Goal: Task Accomplishment & Management: Complete application form

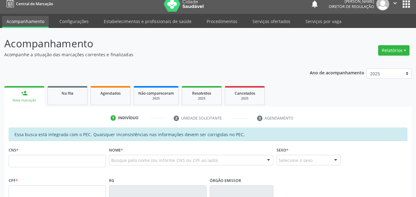
scroll to position [6, 0]
click at [74, 161] on input "text" at bounding box center [57, 161] width 97 height 12
type input "708 5053 3370 1275"
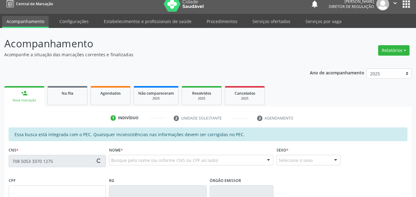
type input "040.577.354-45"
type input "[DATE]"
type input "[PERSON_NAME]"
type input "[PHONE_NUMBER]"
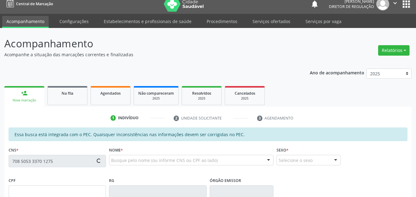
type input "S/N"
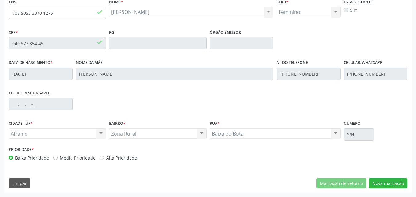
scroll to position [124, 0]
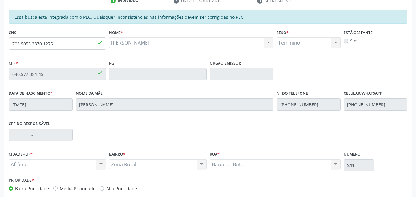
drag, startPoint x: 188, startPoint y: 41, endPoint x: 108, endPoint y: 40, distance: 80.4
click at [108, 40] on div "Nome * [PERSON_NAME] [PERSON_NAME] CNS: 708 5053 3370 1275 CPF: 040.577.354-45 …" at bounding box center [191, 43] width 168 height 30
copy span "[PERSON_NAME]"
click at [74, 103] on div "Data de nascimento * [DATE] Nome da mãe [PERSON_NAME] Nº do Telefone [PHONE_NUM…" at bounding box center [208, 104] width 402 height 30
drag, startPoint x: 57, startPoint y: 46, endPoint x: 8, endPoint y: 45, distance: 49.3
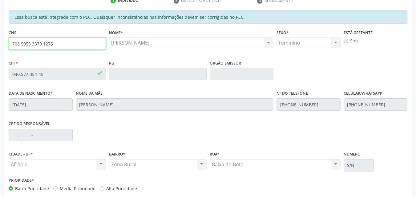
click at [8, 45] on div "CNS 708 5053 3370 1275 done" at bounding box center [57, 43] width 100 height 30
click at [4, 75] on div "Acompanhamento Acompanhe a situação das marcações correntes e finalizadas Relat…" at bounding box center [208, 69] width 416 height 318
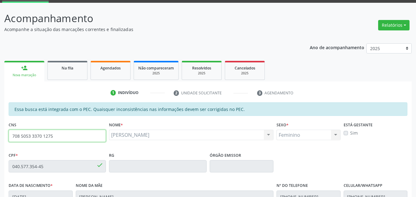
drag, startPoint x: 57, startPoint y: 135, endPoint x: 0, endPoint y: 137, distance: 57.0
click at [0, 137] on div "Acompanhamento Acompanhe a situação das marcações correntes e finalizadas Relat…" at bounding box center [208, 162] width 416 height 318
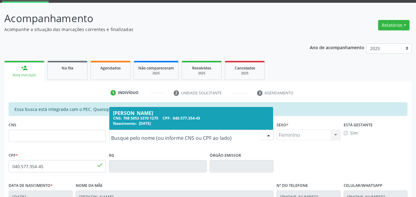
drag, startPoint x: 183, startPoint y: 136, endPoint x: 73, endPoint y: 139, distance: 109.7
click at [122, 134] on input "text" at bounding box center [186, 138] width 150 height 12
click at [123, 137] on input "text" at bounding box center [186, 138] width 150 height 12
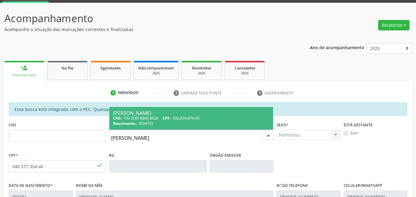
type input "[PERSON_NAME]"
click at [177, 121] on div "CNS: 700 2009 8843 8626 CPF: 032.834.874-05" at bounding box center [191, 118] width 156 height 5
type input "700 2009 8843 8626"
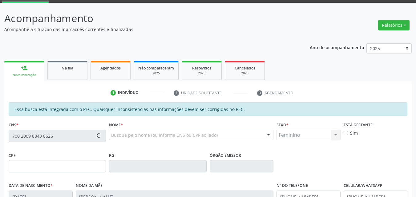
type input "032.834.874-05"
type input "0[DATE]"
type input "[PERSON_NAME]"
type input "[PHONE_NUMBER]"
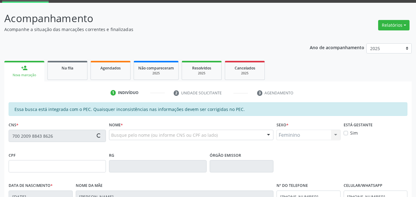
type input "040.593.404-13"
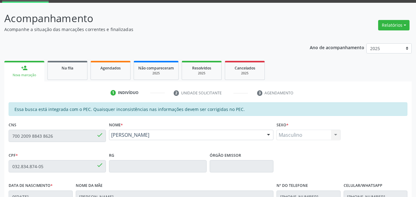
scroll to position [154, 0]
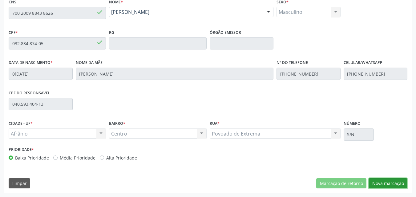
click at [385, 182] on button "Nova marcação" at bounding box center [388, 184] width 39 height 10
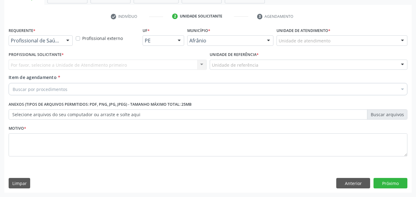
scroll to position [108, 0]
click at [337, 41] on div "Unidade de atendimento" at bounding box center [342, 40] width 131 height 10
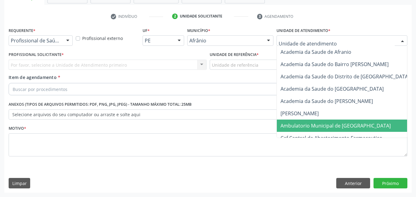
click at [337, 129] on span "Ambulatorio Municipal de [GEOGRAPHIC_DATA]" at bounding box center [352, 126] width 150 height 12
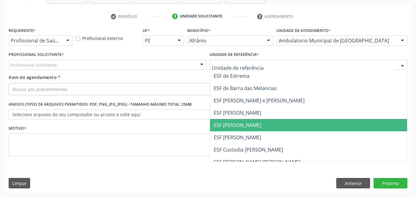
click at [264, 123] on span "ESF [PERSON_NAME]" at bounding box center [308, 125] width 197 height 12
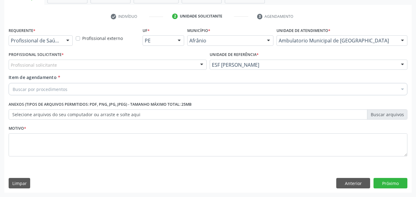
click at [158, 66] on div "Profissional solicitante" at bounding box center [108, 65] width 198 height 10
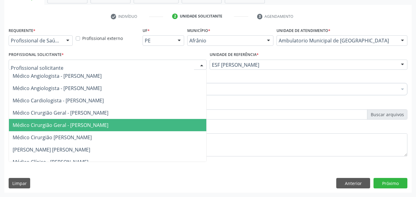
click at [152, 120] on span "Médico Cirurgião Geral - [PERSON_NAME]" at bounding box center [107, 125] width 197 height 12
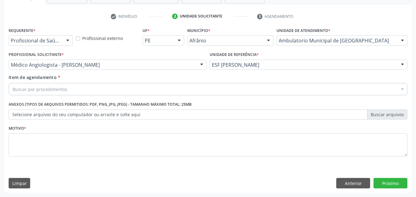
click at [124, 86] on div "Buscar por procedimentos" at bounding box center [208, 89] width 399 height 12
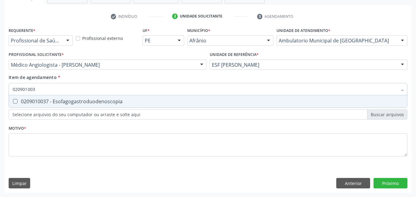
type input "0209010037"
click at [123, 104] on div "0209010037 - Esofagogastroduodenoscopia" at bounding box center [208, 101] width 391 height 5
checkbox Esofagogastroduodenoscopia "true"
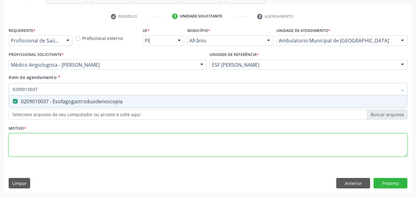
click at [126, 141] on div "Requerente * Profissional de Saúde Profissional de Saúde Paciente Nenhum result…" at bounding box center [208, 96] width 399 height 140
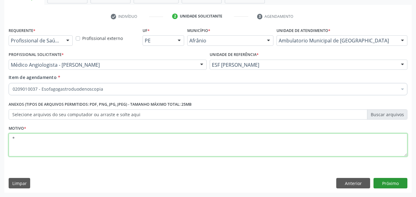
type textarea "*"
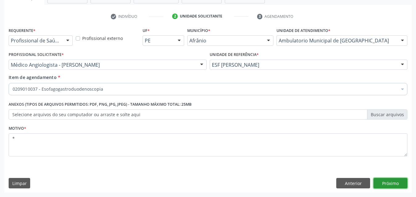
click at [388, 183] on button "Próximo" at bounding box center [391, 183] width 34 height 10
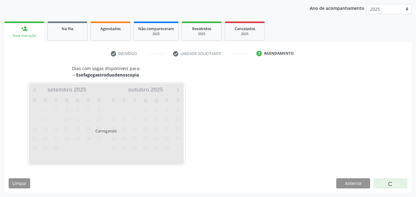
scroll to position [71, 0]
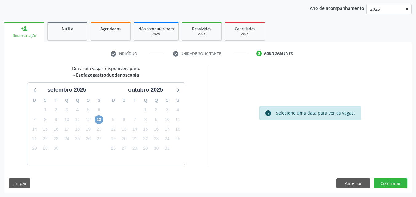
click at [98, 120] on span "13" at bounding box center [99, 120] width 9 height 9
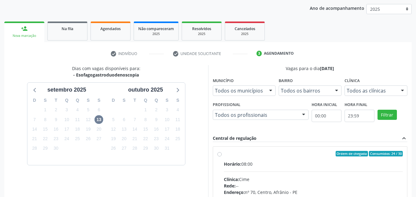
click at [229, 153] on div "Ordem de chegada Consumidos: 24 / 30" at bounding box center [313, 154] width 179 height 6
click at [222, 153] on input "Ordem de chegada Consumidos: 24 / 30 Horário: 08:00 Clínica: Cime Rede: -- Ende…" at bounding box center [219, 154] width 4 height 6
radio input "true"
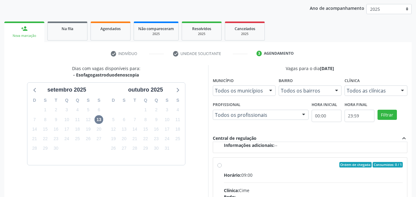
scroll to position [171, 0]
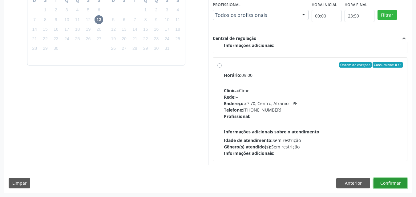
click at [384, 184] on button "Confirmar" at bounding box center [391, 183] width 34 height 10
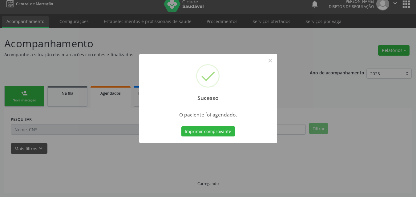
scroll to position [6, 0]
click at [227, 130] on button "Imprimir comprovante" at bounding box center [208, 132] width 54 height 10
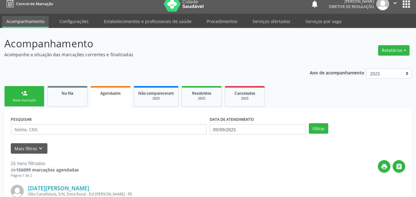
click at [33, 97] on link "person_add Nova marcação" at bounding box center [24, 96] width 40 height 21
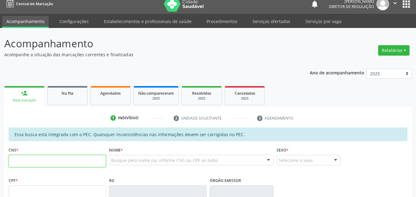
click at [46, 159] on input "text" at bounding box center [57, 161] width 97 height 12
type input "702 6062 5547 7547"
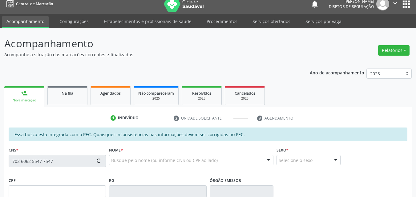
type input "657.207.174-04"
type input "3[DATE]"
type input "[PERSON_NAME]"
type input "[PHONE_NUMBER]"
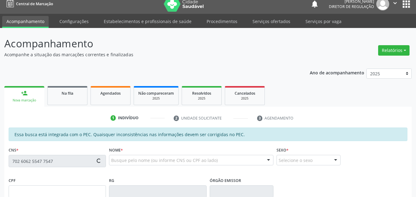
type input "S/N"
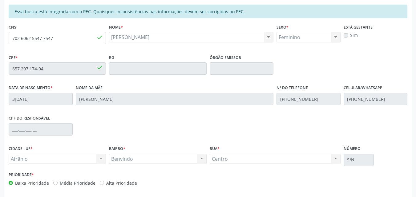
scroll to position [154, 0]
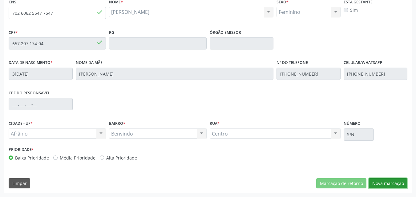
click at [394, 183] on button "Nova marcação" at bounding box center [388, 184] width 39 height 10
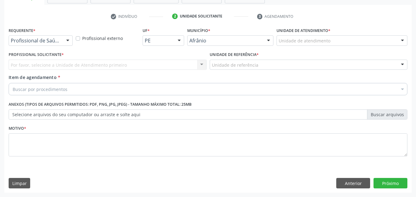
scroll to position [108, 0]
click at [332, 39] on div "Unidade de atendimento" at bounding box center [342, 40] width 131 height 10
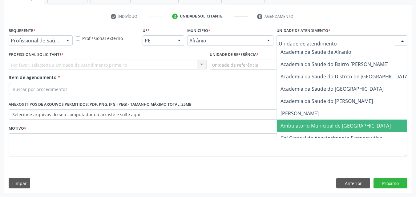
click at [333, 125] on span "Ambulatorio Municipal de [GEOGRAPHIC_DATA]" at bounding box center [336, 126] width 110 height 7
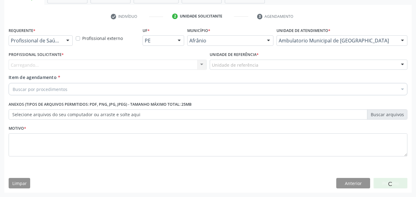
click at [261, 63] on div "Unidade de referência" at bounding box center [309, 65] width 198 height 10
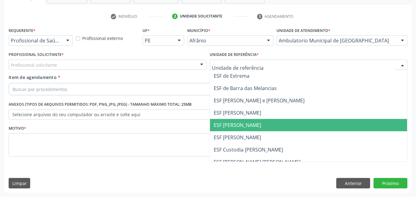
drag, startPoint x: 256, startPoint y: 125, endPoint x: 232, endPoint y: 122, distance: 24.2
click at [256, 125] on span "ESF [PERSON_NAME]" at bounding box center [308, 125] width 197 height 12
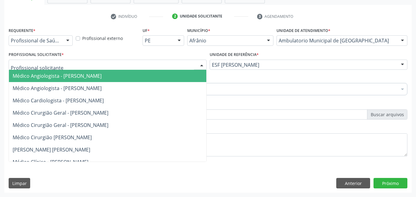
click at [156, 62] on div at bounding box center [108, 65] width 198 height 10
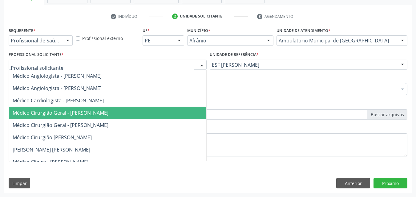
click at [149, 113] on span "Médico Cirurgião Geral - [PERSON_NAME]" at bounding box center [107, 113] width 197 height 12
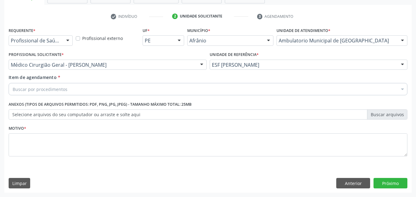
click at [112, 89] on div "Buscar por procedimentos" at bounding box center [208, 89] width 399 height 12
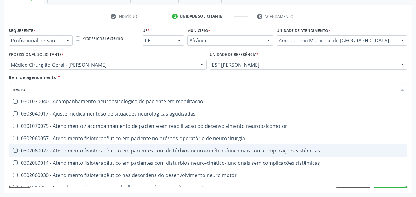
type input "neuroc"
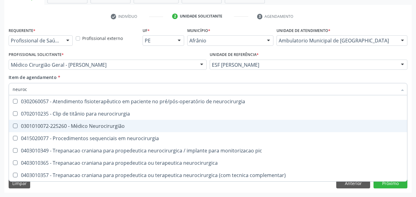
click at [109, 126] on div "0301010072-225260 - Médico Neurocirurgião" at bounding box center [208, 126] width 391 height 5
checkbox Neurocirurgião "true"
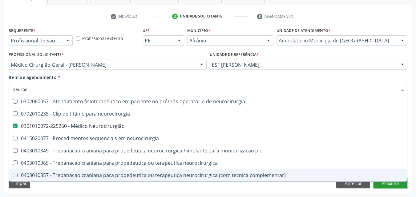
click at [391, 186] on div "Requerente * Profissional de Saúde Profissional de Saúde Paciente Nenhum result…" at bounding box center [207, 109] width 407 height 167
checkbox neurocirurgia "true"
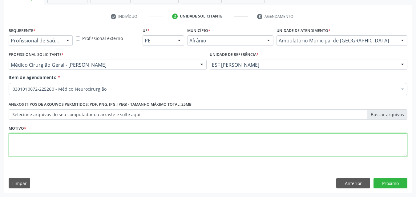
click at [206, 141] on textarea at bounding box center [208, 145] width 399 height 23
type textarea "*"
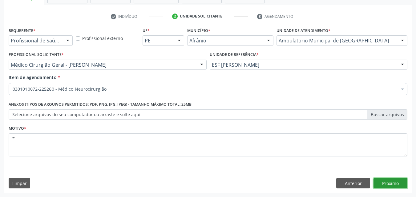
click at [385, 182] on button "Próximo" at bounding box center [391, 183] width 34 height 10
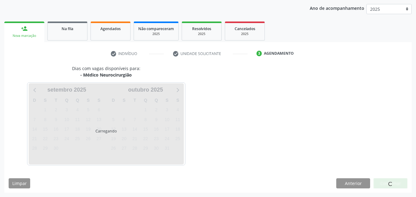
scroll to position [71, 0]
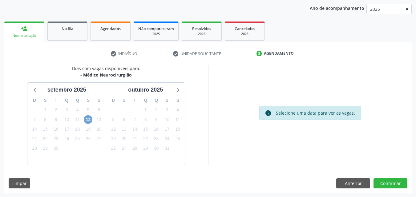
click at [88, 119] on span "12" at bounding box center [88, 120] width 9 height 9
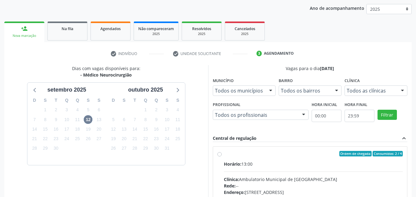
click at [228, 154] on div "Ordem de chegada Consumidos: 2 / 4" at bounding box center [313, 154] width 179 height 6
click at [222, 154] on input "Ordem de chegada Consumidos: 2 / 4 Horário: 13:00 Clínica: Ambulatorio Municipa…" at bounding box center [219, 154] width 4 height 6
radio input "true"
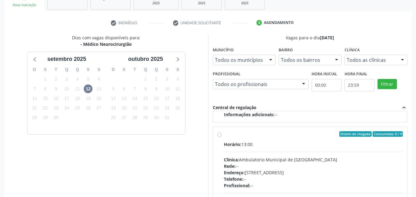
scroll to position [163, 0]
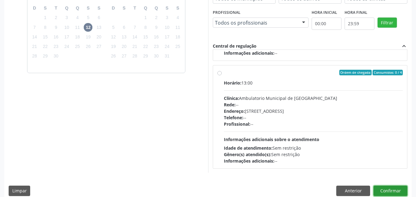
click at [391, 191] on button "Confirmar" at bounding box center [391, 191] width 34 height 10
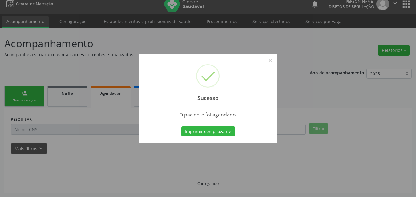
scroll to position [6, 0]
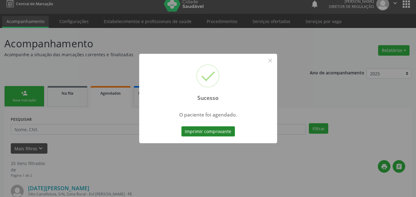
click at [205, 132] on button "Imprimir comprovante" at bounding box center [208, 132] width 54 height 10
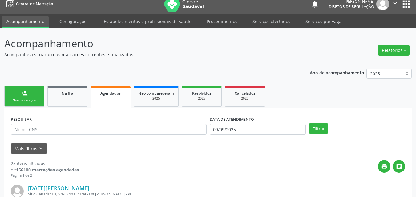
click at [38, 99] on div "Nova marcação" at bounding box center [24, 100] width 31 height 5
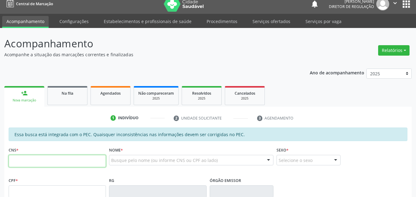
click at [33, 163] on input "text" at bounding box center [57, 161] width 97 height 12
type input "702 6062 5547 7547"
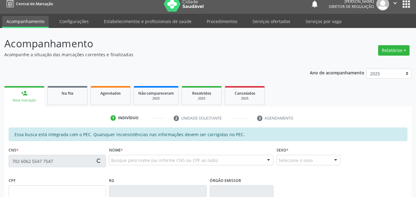
type input "657.207.174-04"
type input "3[DATE]"
type input "[PERSON_NAME]"
type input "[PHONE_NUMBER]"
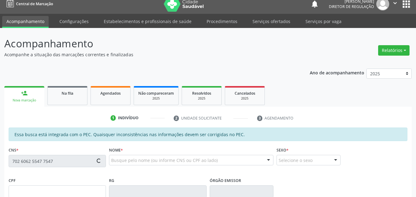
type input "S/N"
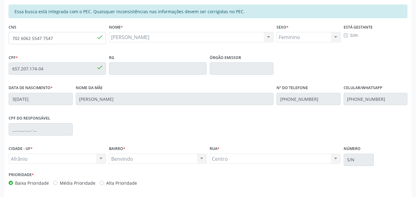
scroll to position [154, 0]
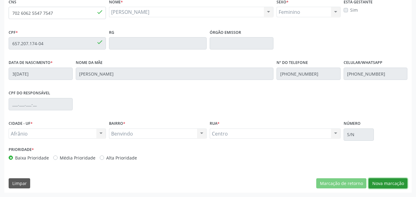
click at [384, 185] on button "Nova marcação" at bounding box center [388, 184] width 39 height 10
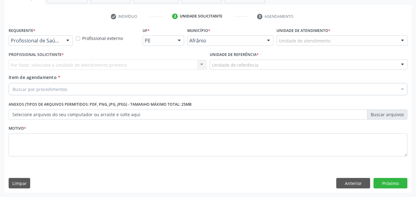
scroll to position [108, 0]
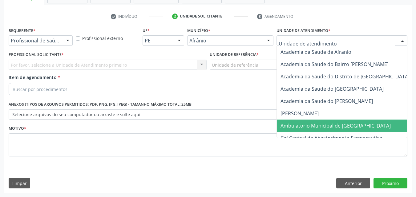
click at [300, 127] on span "Ambulatorio Municipal de [GEOGRAPHIC_DATA]" at bounding box center [336, 126] width 110 height 7
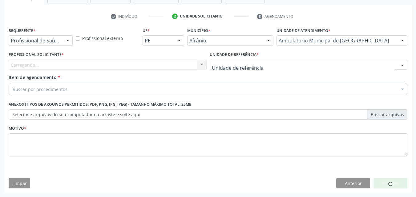
click at [257, 63] on div at bounding box center [309, 65] width 198 height 10
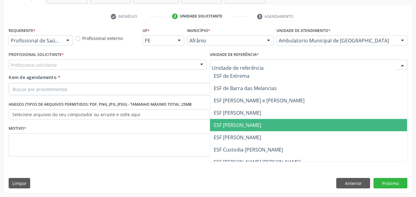
click at [249, 125] on span "ESF [PERSON_NAME]" at bounding box center [237, 125] width 47 height 7
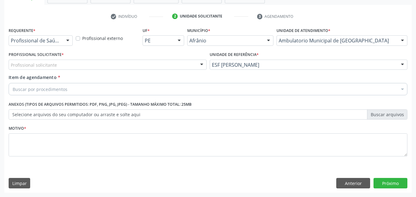
click at [132, 63] on div "Profissional solicitante" at bounding box center [108, 65] width 198 height 10
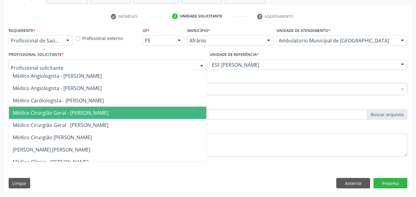
click at [108, 115] on span "Médico Cirurgião Geral - [PERSON_NAME]" at bounding box center [61, 113] width 96 height 7
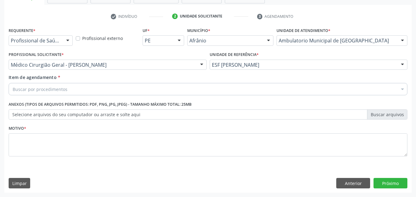
click at [102, 91] on div "Buscar por procedimentos" at bounding box center [208, 89] width 399 height 12
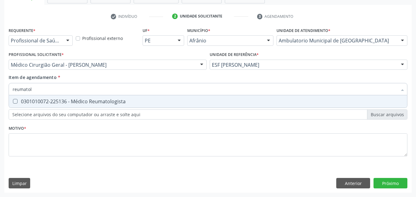
type input "reumatolo"
click at [103, 103] on div "0301010072-225136 - Médico Reumatologista" at bounding box center [208, 101] width 391 height 5
checkbox Reumatologista "true"
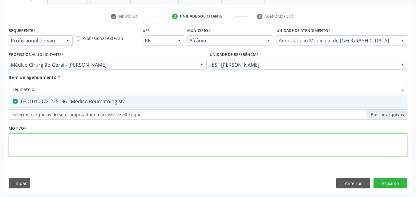
click at [116, 148] on div "Requerente * Profissional de Saúde Profissional de Saúde Paciente Nenhum result…" at bounding box center [208, 96] width 399 height 140
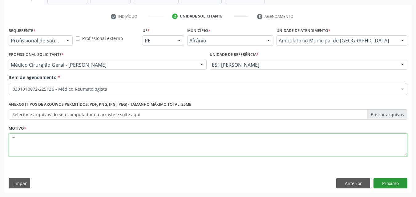
type textarea "*"
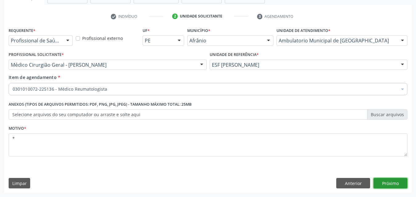
click at [389, 182] on button "Próximo" at bounding box center [391, 183] width 34 height 10
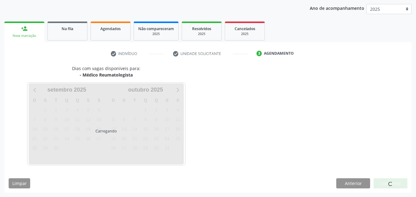
scroll to position [71, 0]
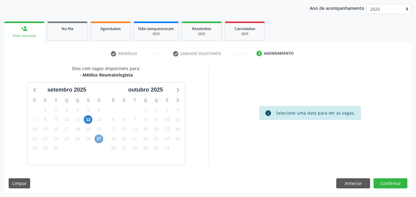
click at [99, 140] on span "27" at bounding box center [99, 139] width 9 height 9
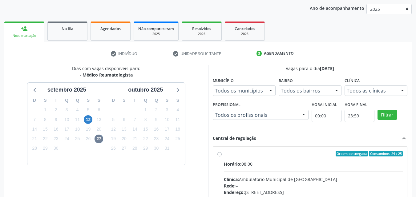
click at [247, 153] on div "Ordem de chegada Consumidos: 24 / 25" at bounding box center [313, 154] width 179 height 6
click at [222, 153] on input "Ordem de chegada Consumidos: 24 / 25 Horário: 08:00 Clínica: Ambulatorio Munici…" at bounding box center [219, 154] width 4 height 6
radio input "true"
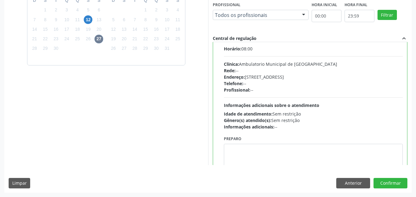
scroll to position [0, 0]
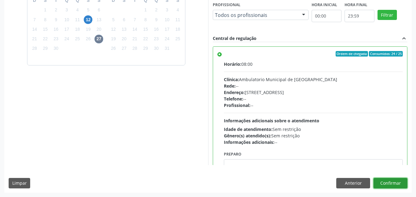
click at [381, 182] on button "Confirmar" at bounding box center [391, 183] width 34 height 10
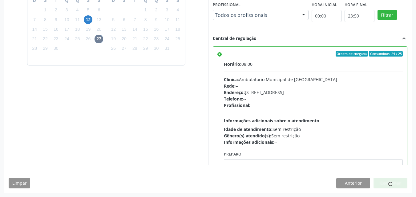
scroll to position [6, 0]
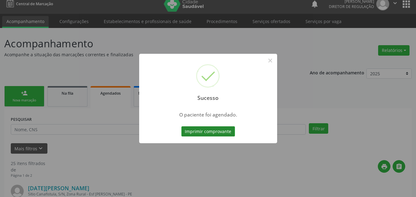
click at [218, 132] on button "Imprimir comprovante" at bounding box center [208, 132] width 54 height 10
